Goal: Information Seeking & Learning: Learn about a topic

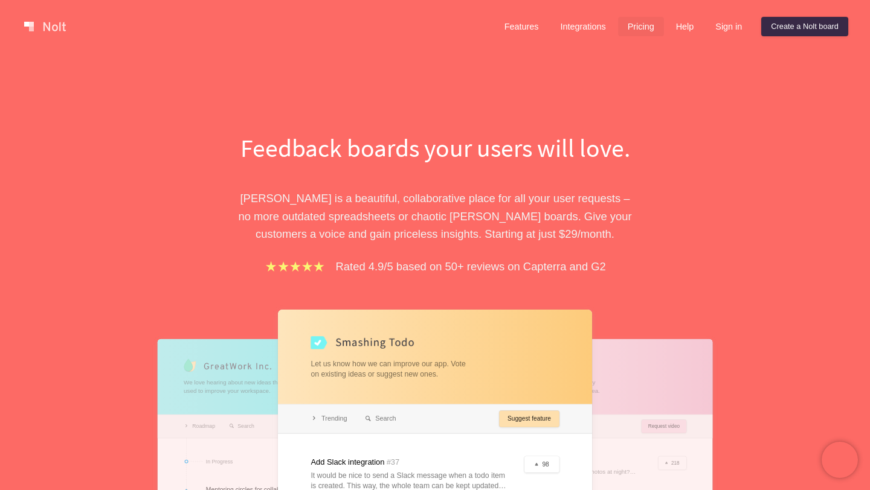
click at [640, 36] on link "Pricing" at bounding box center [641, 26] width 46 height 19
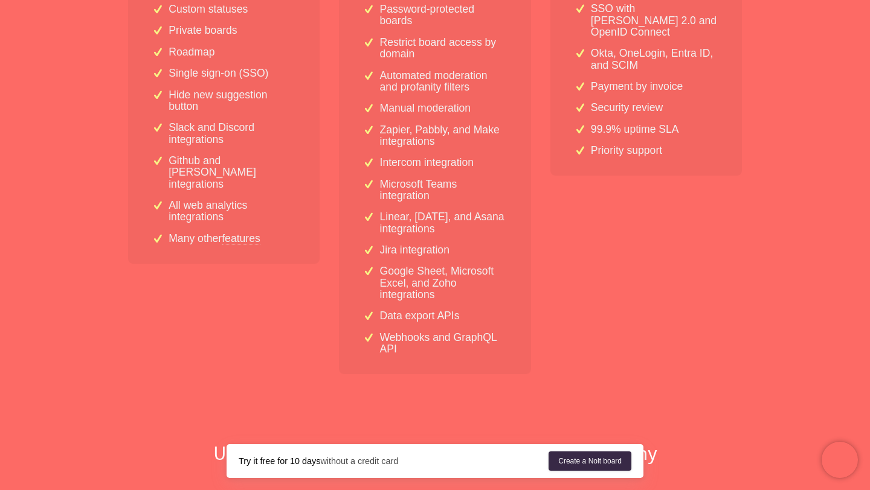
scroll to position [466, 0]
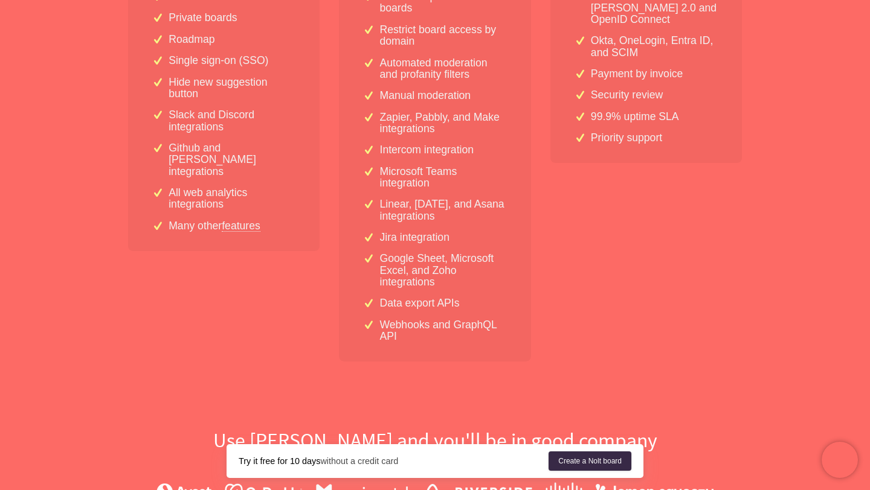
click at [250, 220] on link "features" at bounding box center [241, 225] width 39 height 11
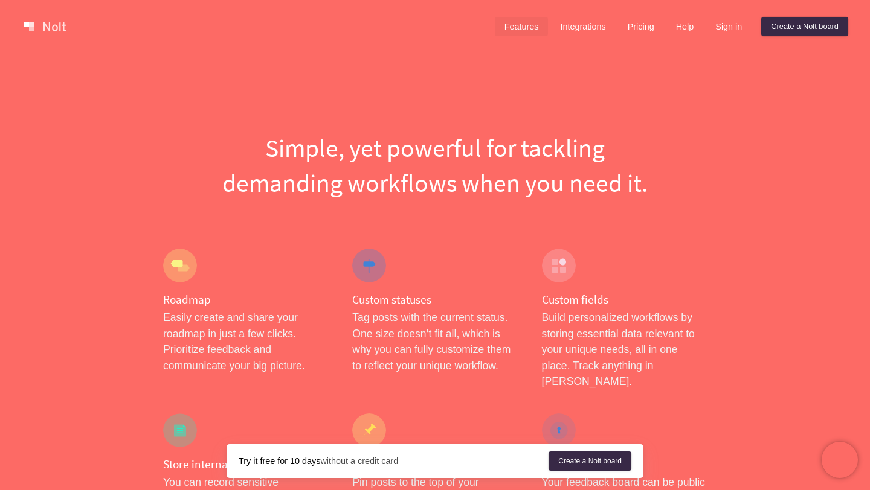
click at [39, 20] on link at bounding box center [44, 26] width 51 height 19
